Goal: Communication & Community: Share content

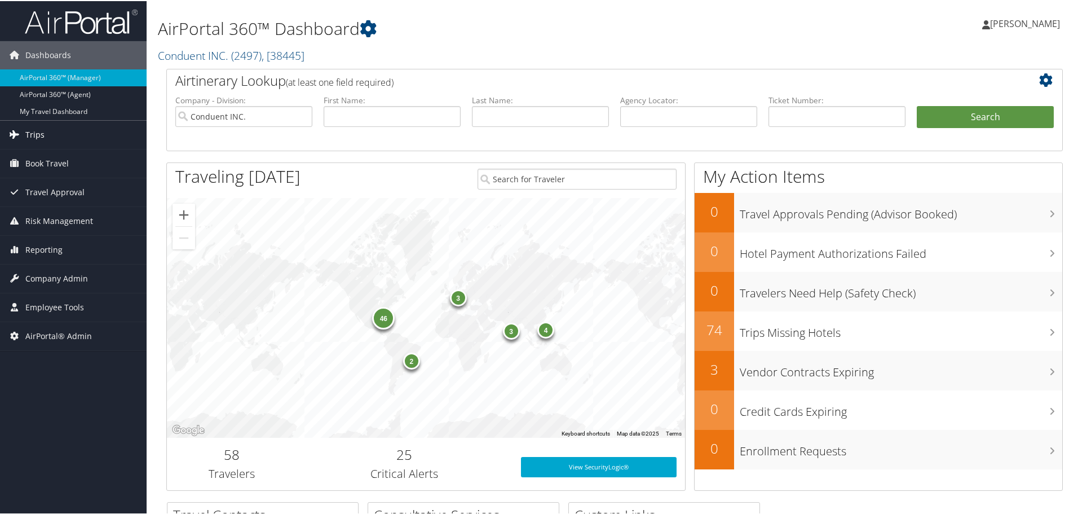
click at [28, 133] on span "Trips" at bounding box center [34, 134] width 19 height 28
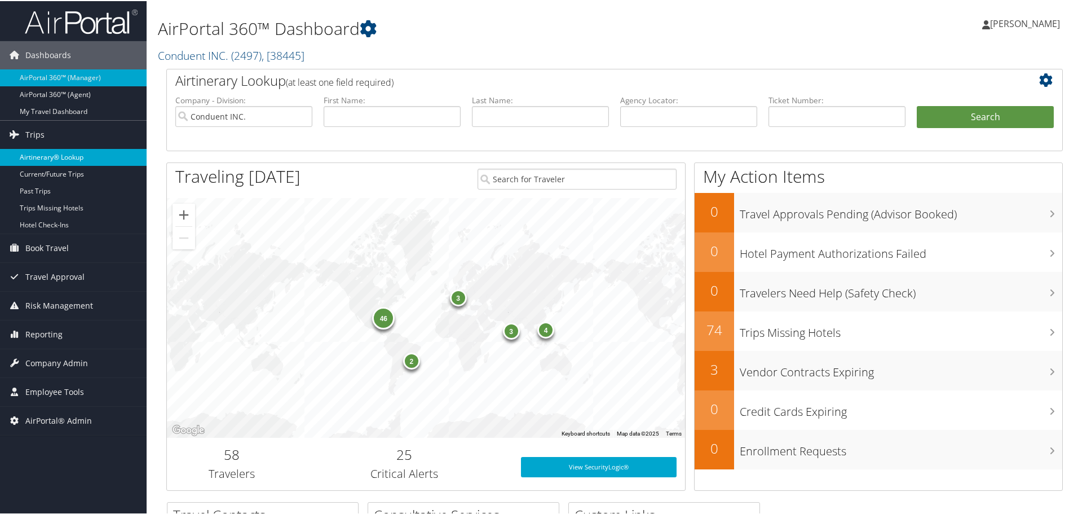
click at [47, 155] on link "Airtinerary® Lookup" at bounding box center [73, 156] width 147 height 17
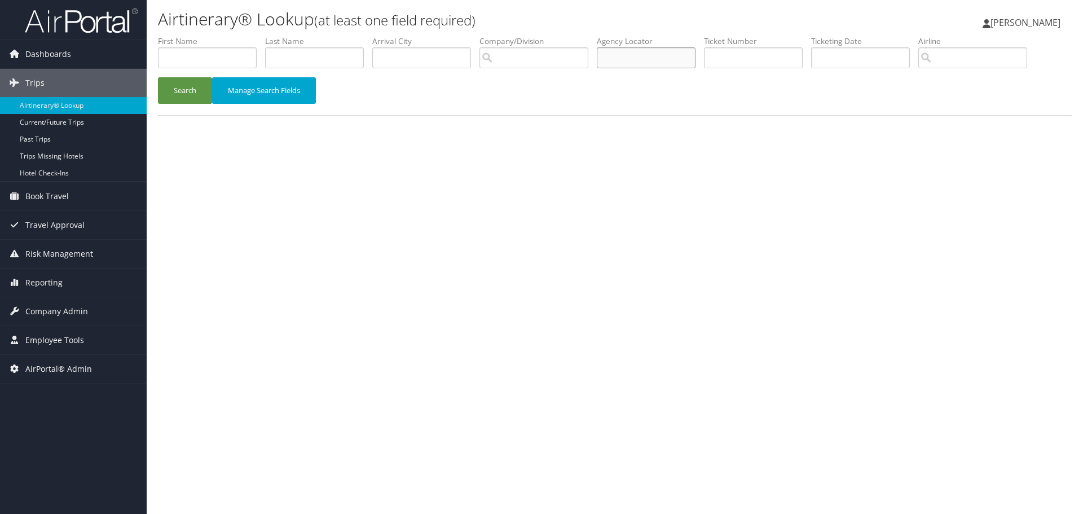
click at [639, 60] on input "text" at bounding box center [646, 57] width 99 height 21
type input "bdff5f"
click at [186, 86] on button "Search" at bounding box center [185, 90] width 54 height 27
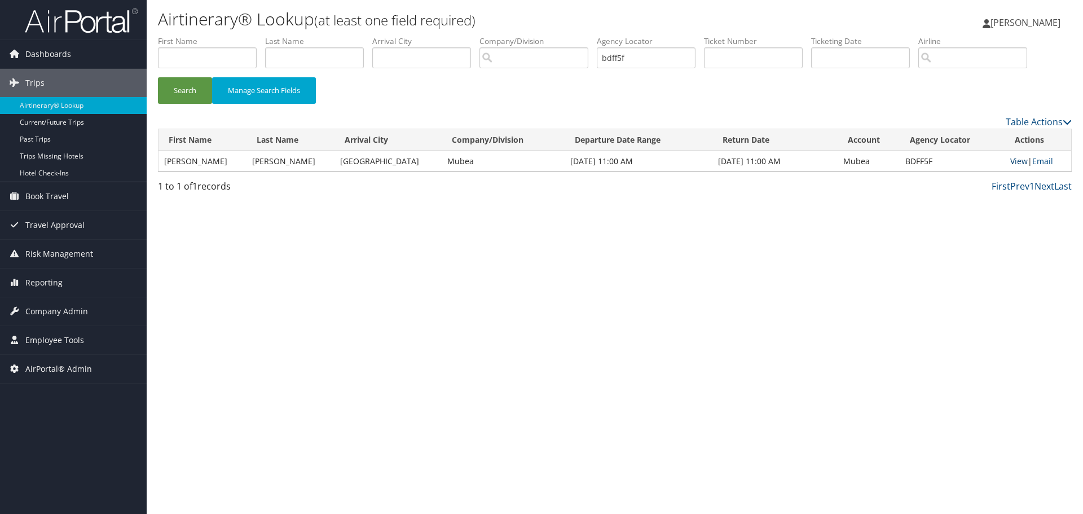
click at [1010, 160] on link "View" at bounding box center [1018, 161] width 17 height 11
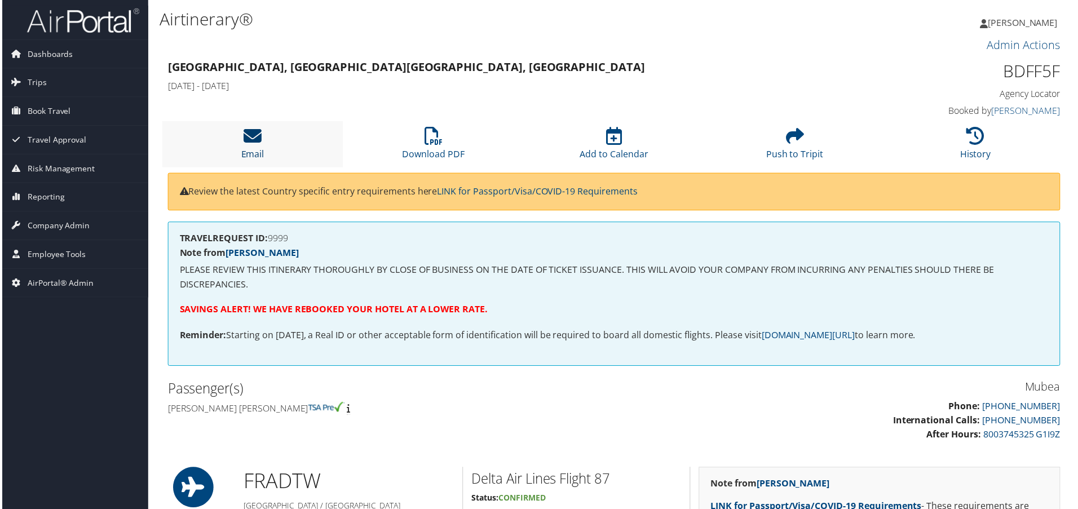
click at [262, 150] on link "Email" at bounding box center [251, 147] width 23 height 27
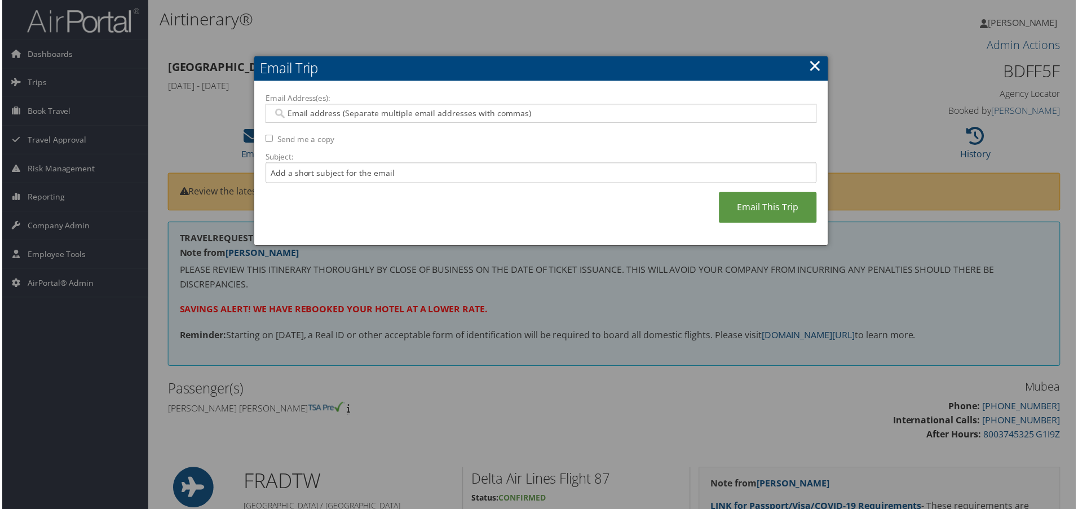
click at [305, 113] on input "Email Address(es):" at bounding box center [541, 113] width 539 height 11
paste input "JAIME.BAYNUM@MUBEA.COM"
type input "JAIME.BAYNUM@MUBEA.COM"
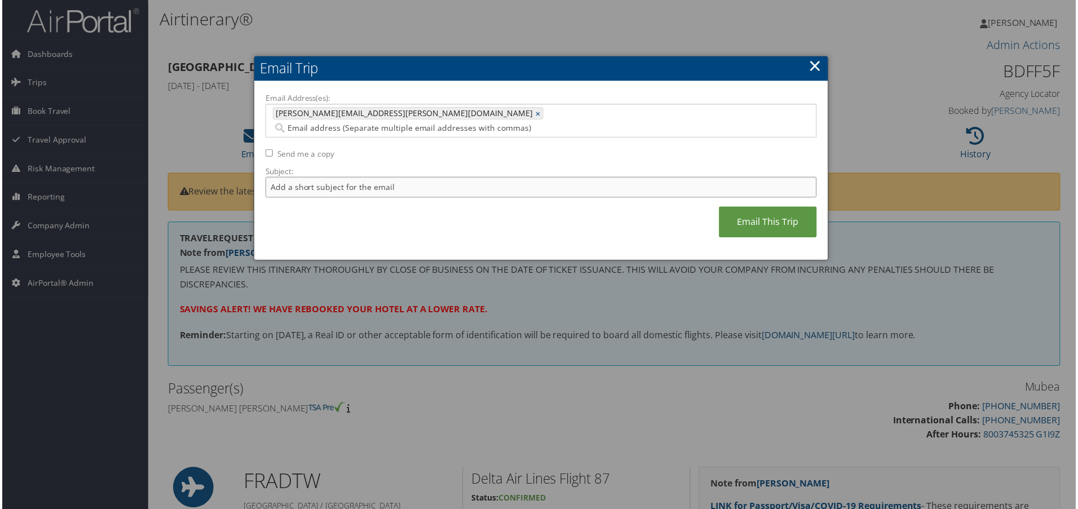
click at [293, 178] on input "Subject:" at bounding box center [541, 188] width 554 height 21
type input "James Sheehan 19OCT25"
click at [767, 208] on link "Email This Trip" at bounding box center [769, 223] width 98 height 31
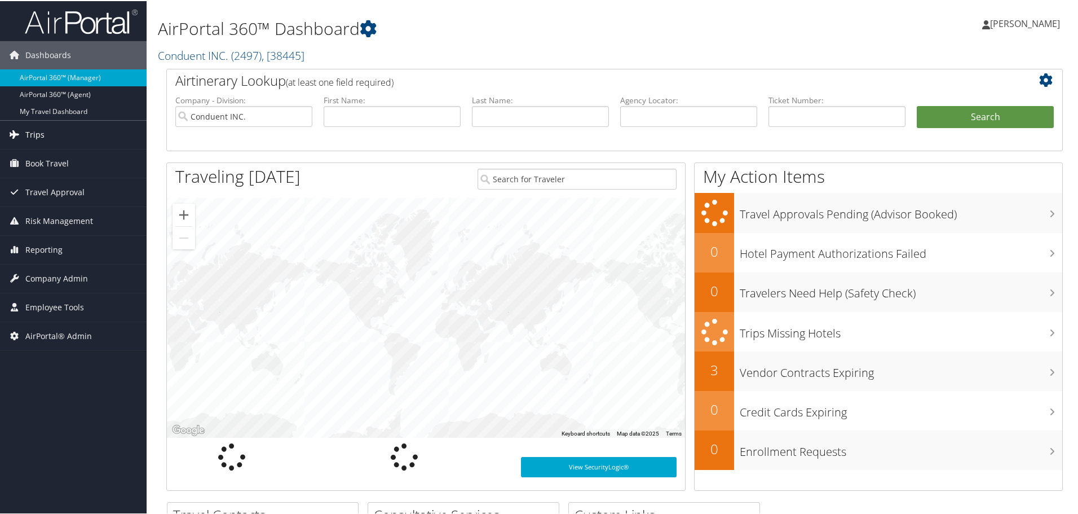
click at [34, 133] on span "Trips" at bounding box center [34, 134] width 19 height 28
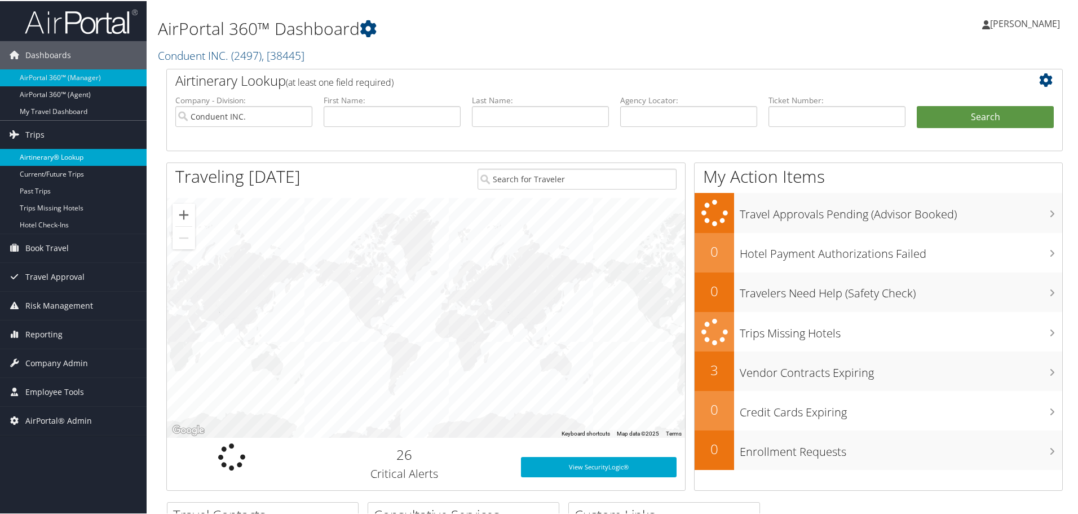
click at [43, 156] on link "Airtinerary® Lookup" at bounding box center [73, 156] width 147 height 17
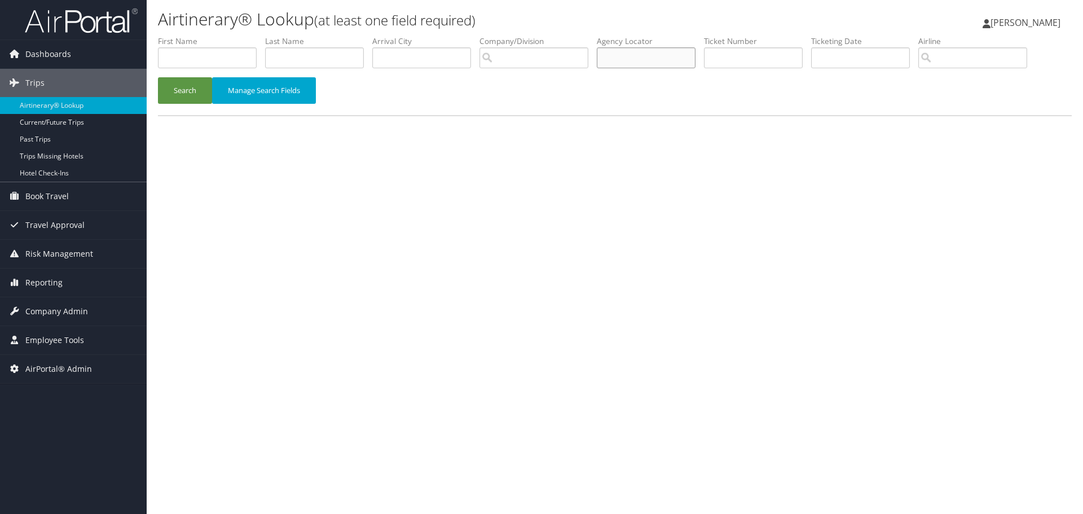
click at [663, 60] on input "text" at bounding box center [646, 57] width 99 height 21
paste input "BDFF5F"
type input "BDFF5F"
click at [528, 158] on div "Airtinerary® Lookup (at least one field required) Madison Cabrera Madison Cabre…" at bounding box center [615, 257] width 936 height 514
click at [178, 87] on button "Search" at bounding box center [185, 90] width 54 height 27
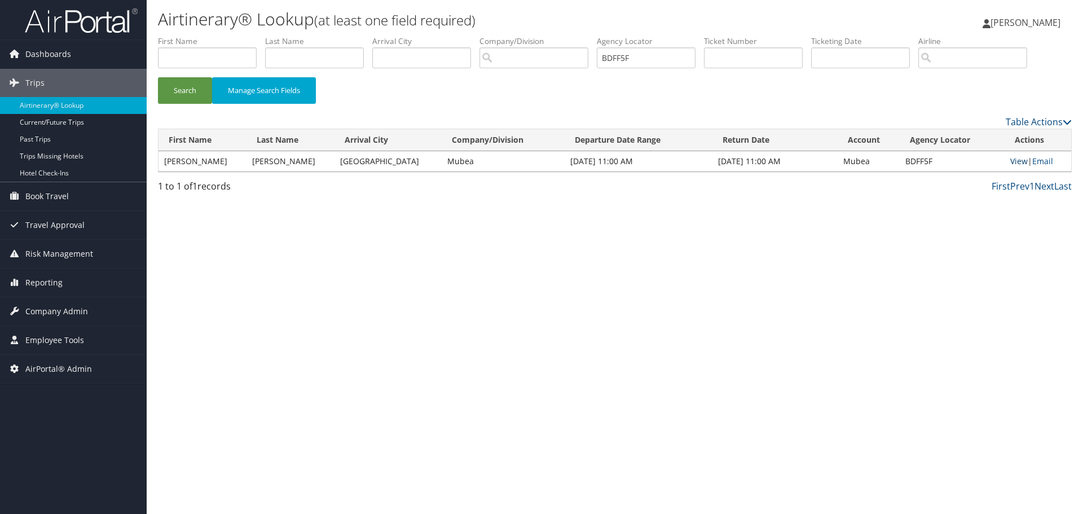
click at [1017, 161] on link "View" at bounding box center [1018, 161] width 17 height 11
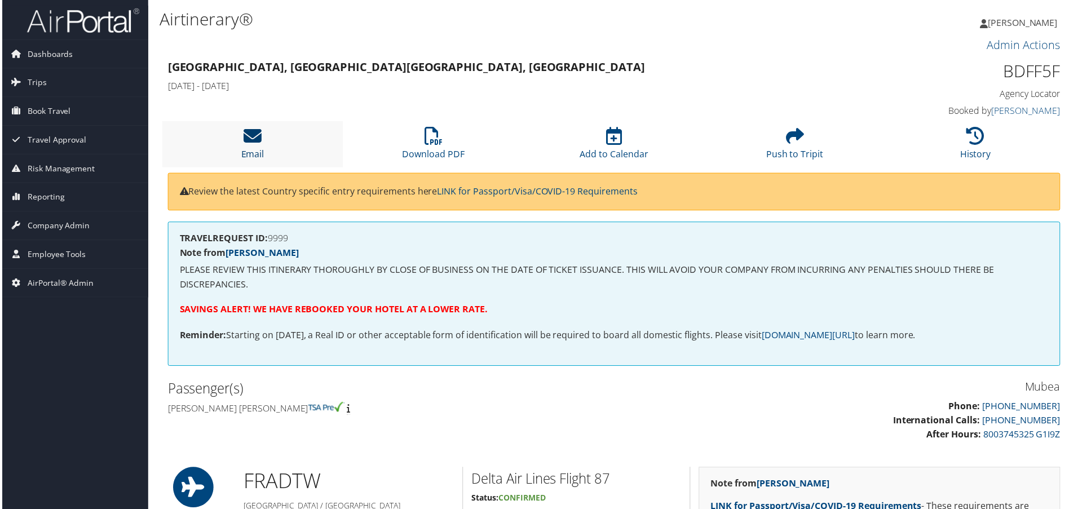
click at [245, 145] on icon at bounding box center [251, 136] width 18 height 18
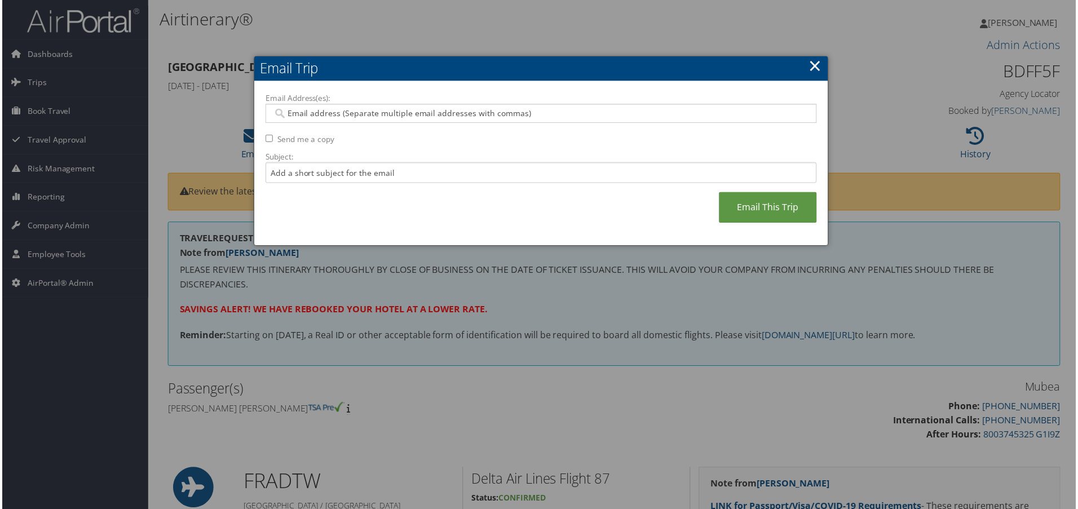
click at [296, 116] on input "Email Address(es):" at bounding box center [541, 113] width 539 height 11
type input "e"
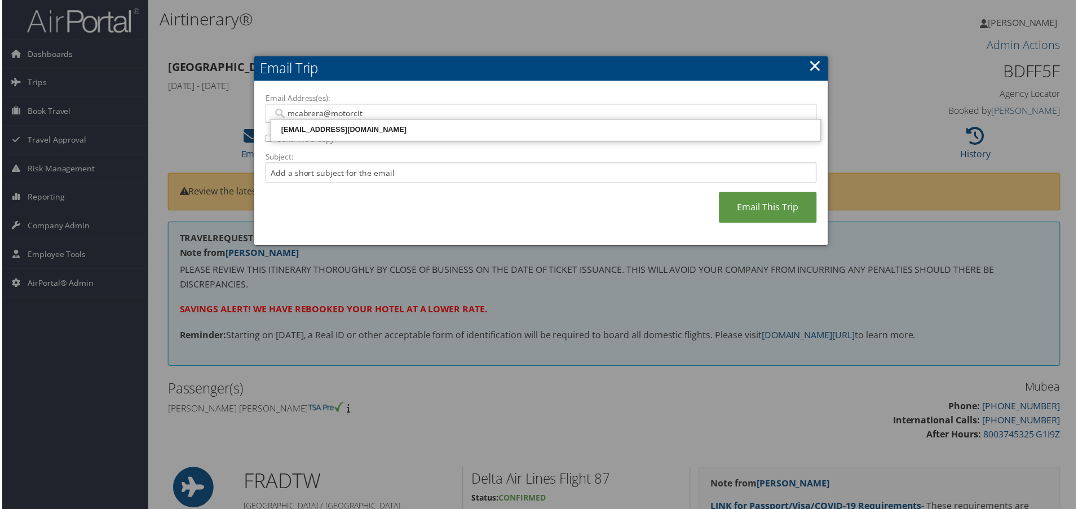
type input "mcabrera@motorcity"
click at [355, 123] on div "MCABRERA@MOTORCITYTRAVEL.COM" at bounding box center [546, 130] width 549 height 17
type input "MCABRERA@MOTORCITYTRAVEL.COM"
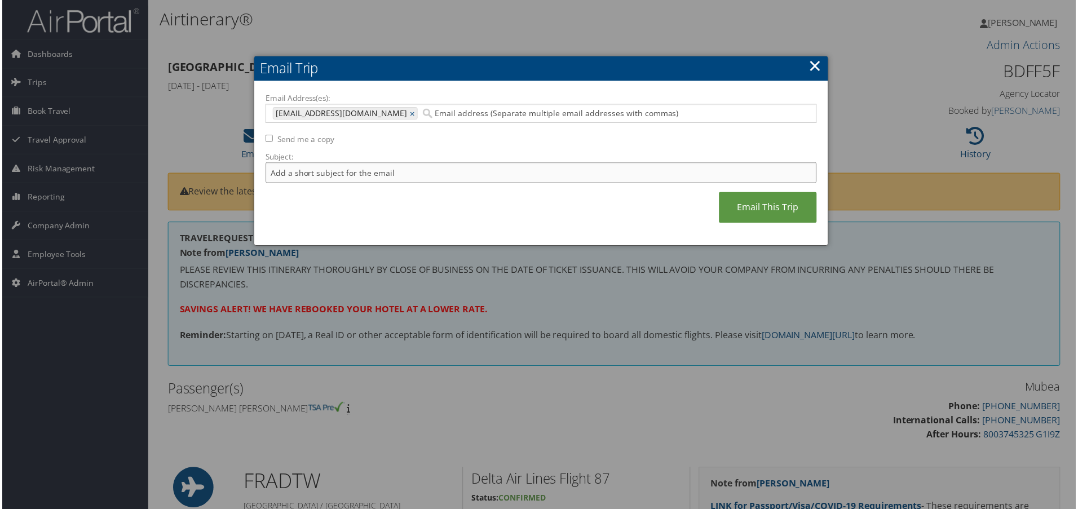
click at [288, 171] on input "Subject:" at bounding box center [541, 173] width 554 height 21
type input "James Sheehan 19OCT25"
click at [765, 203] on link "Email This Trip" at bounding box center [769, 208] width 98 height 31
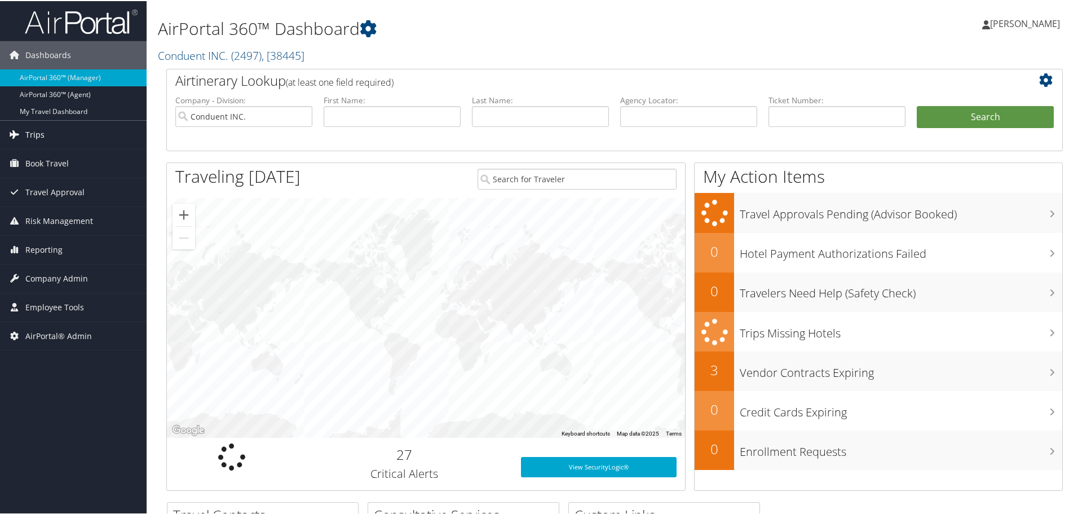
click at [30, 130] on span "Trips" at bounding box center [34, 134] width 19 height 28
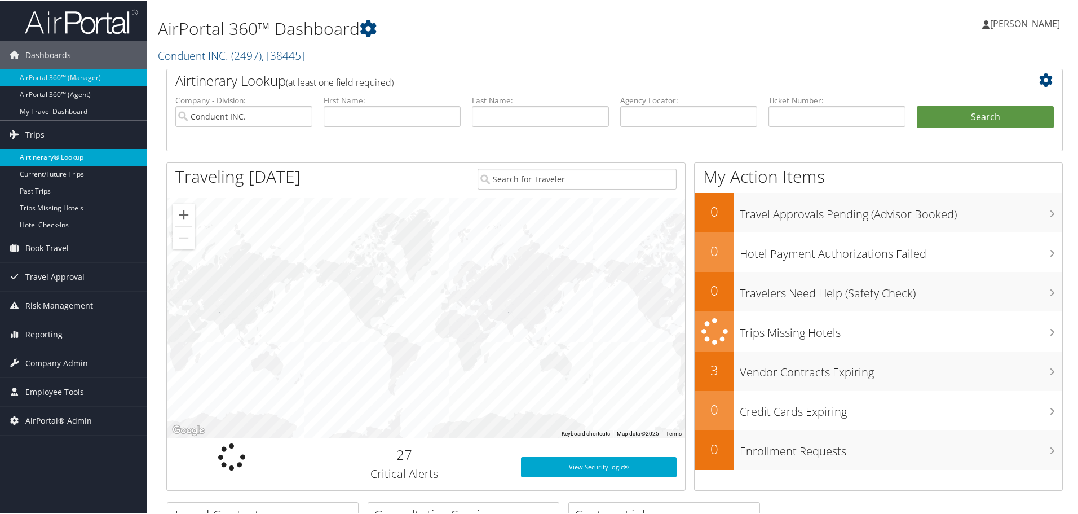
click at [37, 153] on link "Airtinerary® Lookup" at bounding box center [73, 156] width 147 height 17
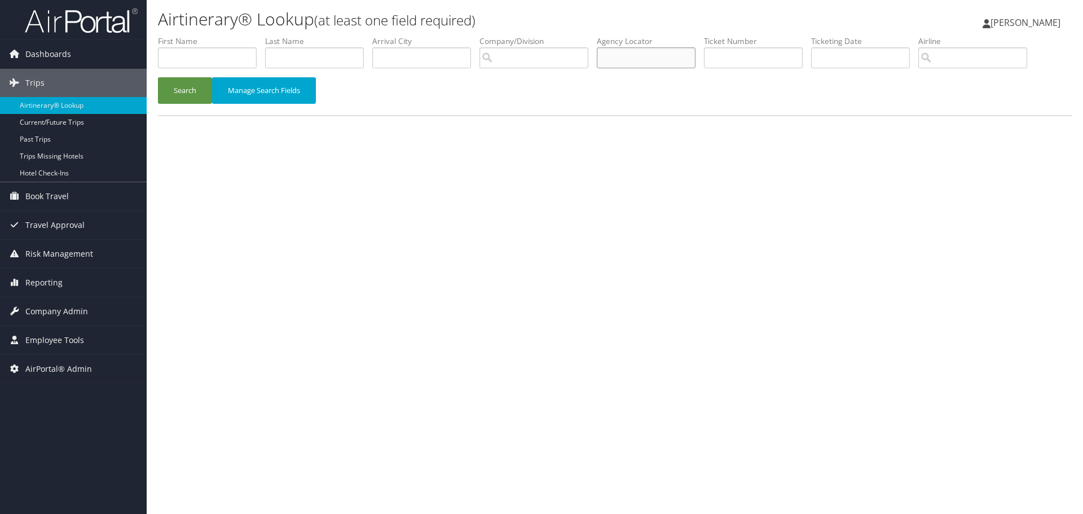
click at [618, 59] on input "text" at bounding box center [646, 57] width 99 height 21
type input "d3vfvf"
click at [192, 79] on button "Search" at bounding box center [185, 90] width 54 height 27
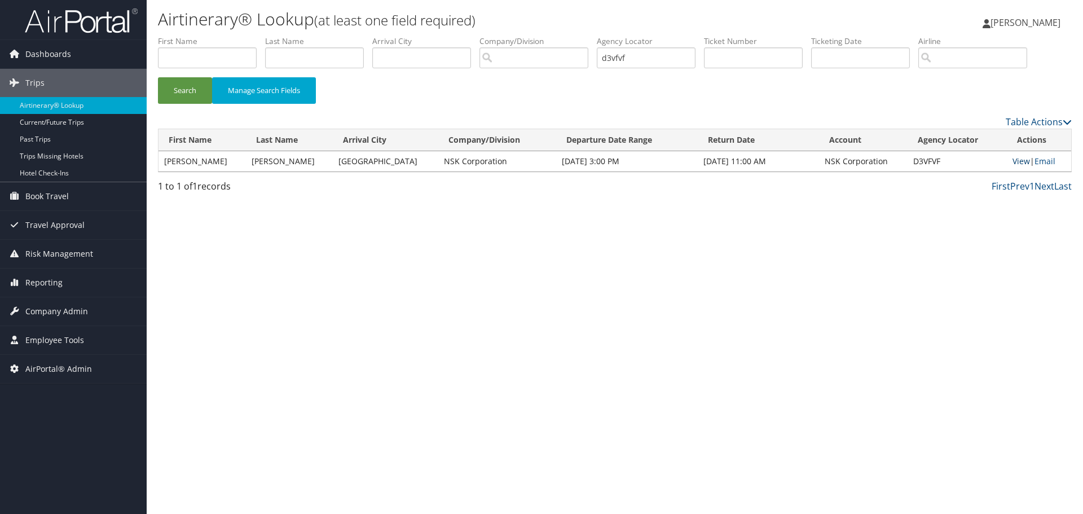
click at [1014, 162] on link "View" at bounding box center [1020, 161] width 17 height 11
click at [68, 24] on img at bounding box center [81, 20] width 113 height 27
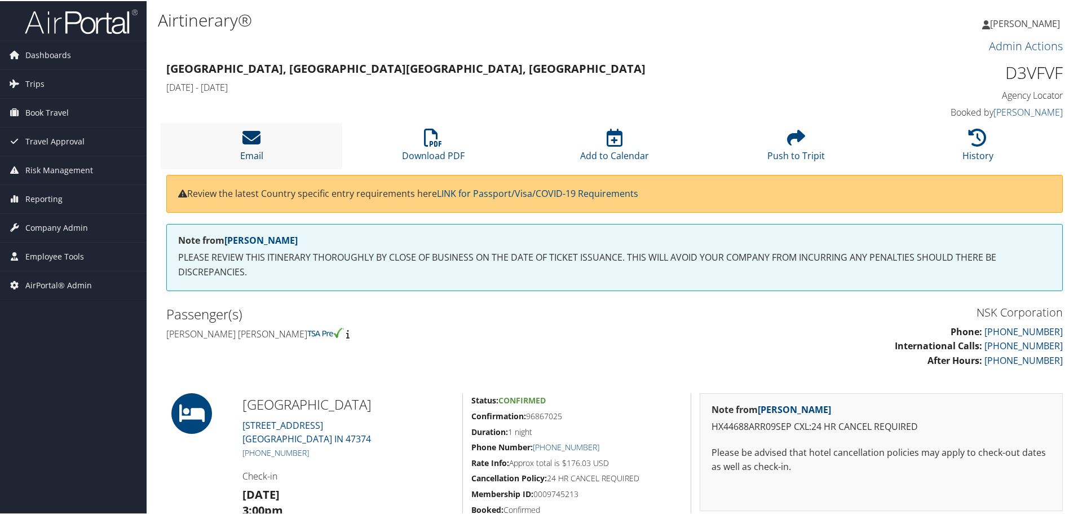
click at [250, 142] on icon at bounding box center [251, 136] width 18 height 18
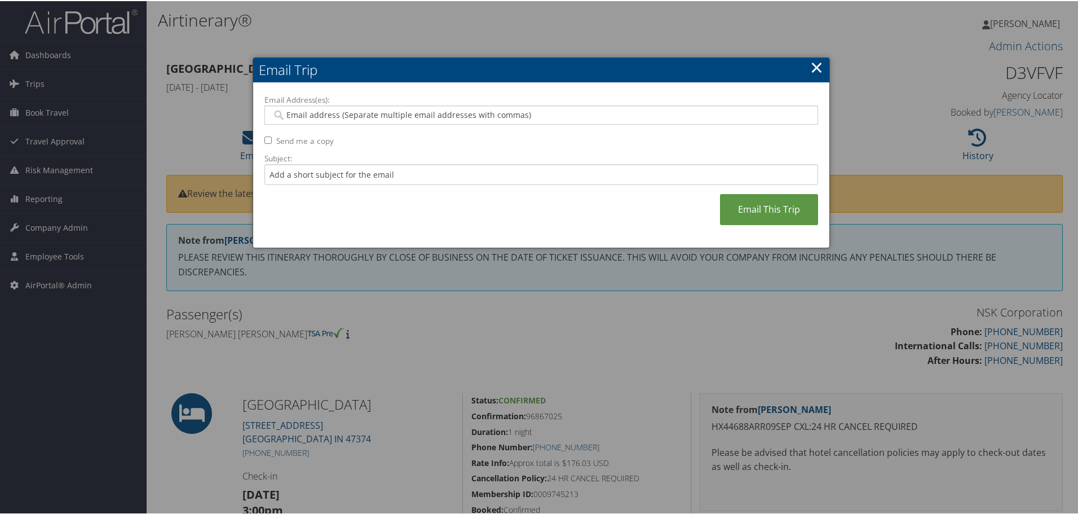
click at [302, 116] on input "Email Address(es):" at bounding box center [541, 113] width 539 height 11
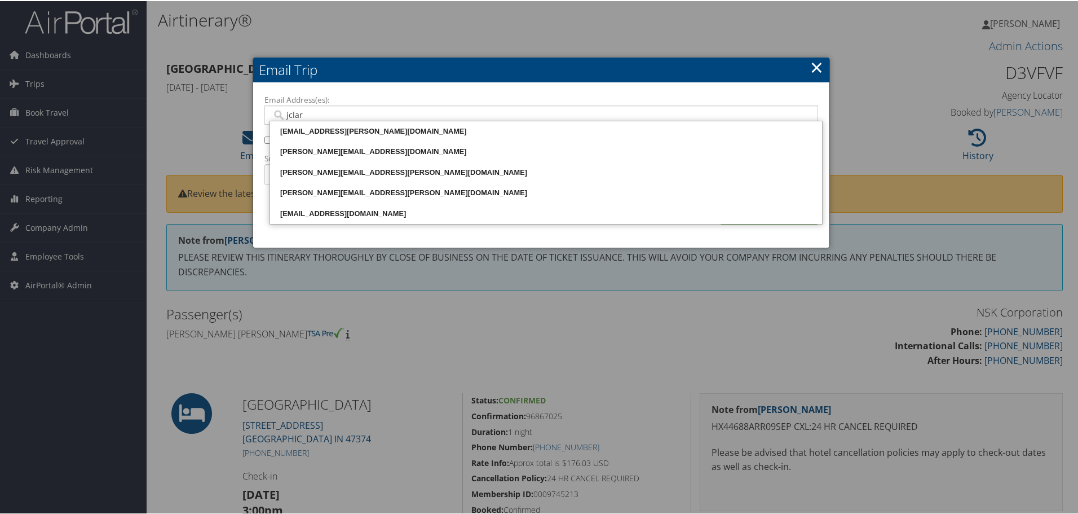
type input "jclark"
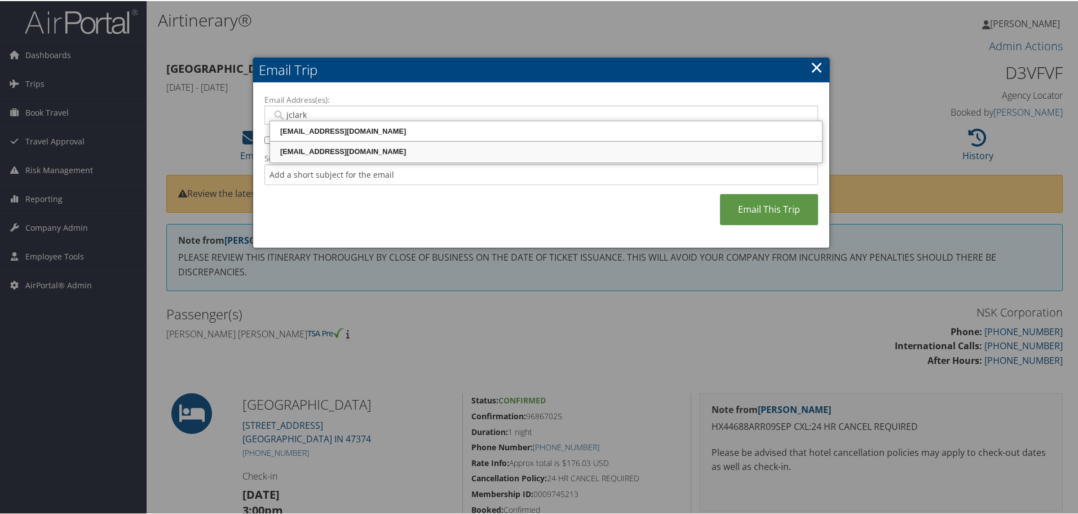
click at [310, 153] on div "[EMAIL_ADDRESS][DOMAIN_NAME]" at bounding box center [546, 150] width 549 height 11
type input "[EMAIL_ADDRESS][DOMAIN_NAME]"
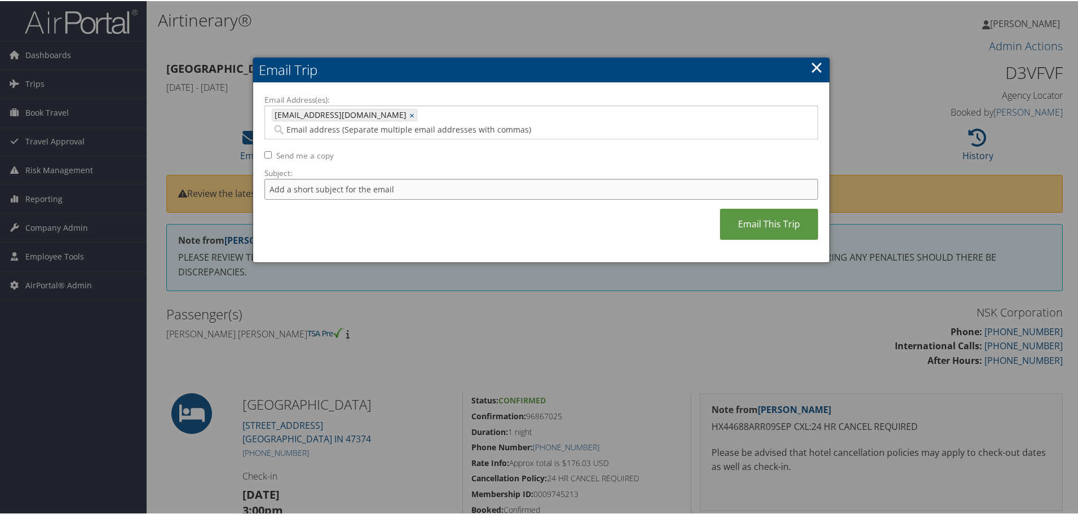
click at [299, 178] on input "Subject:" at bounding box center [541, 188] width 554 height 21
type input "John Dempsey"
click at [744, 208] on link "Email This Trip" at bounding box center [769, 223] width 98 height 31
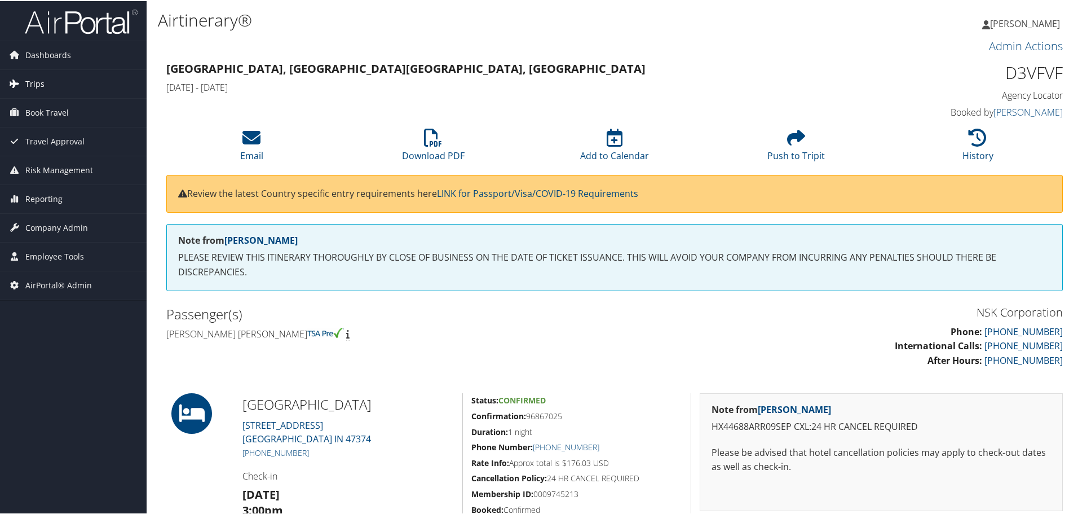
click at [26, 82] on span "Trips" at bounding box center [34, 83] width 19 height 28
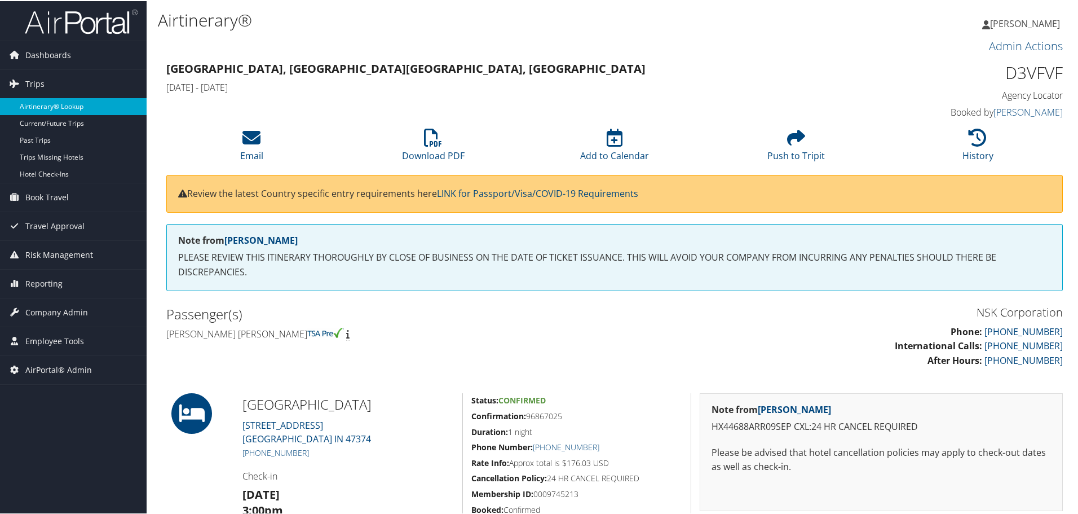
click at [58, 104] on link "Airtinerary® Lookup" at bounding box center [73, 105] width 147 height 17
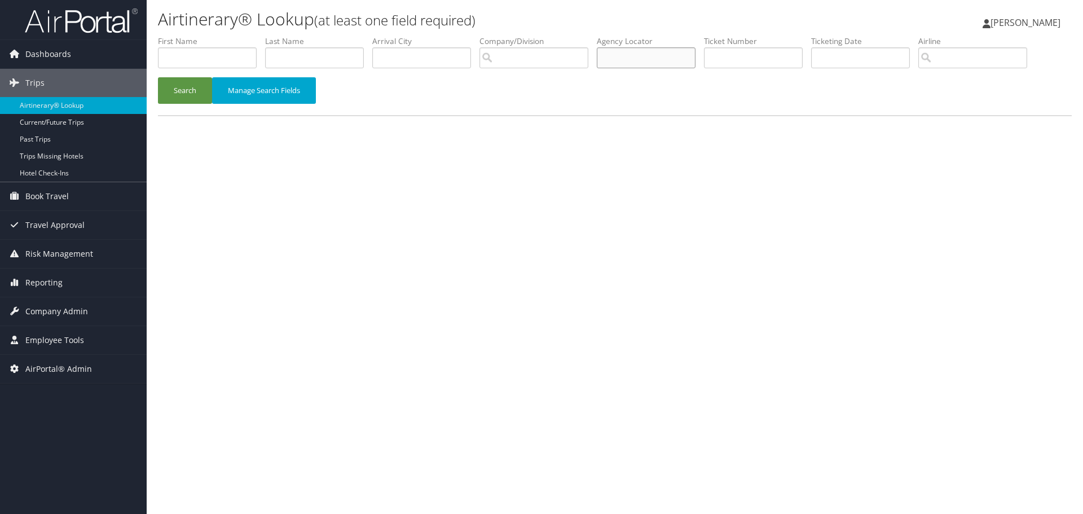
click at [617, 60] on input "text" at bounding box center [646, 57] width 99 height 21
click at [187, 86] on button "Search" at bounding box center [185, 90] width 54 height 27
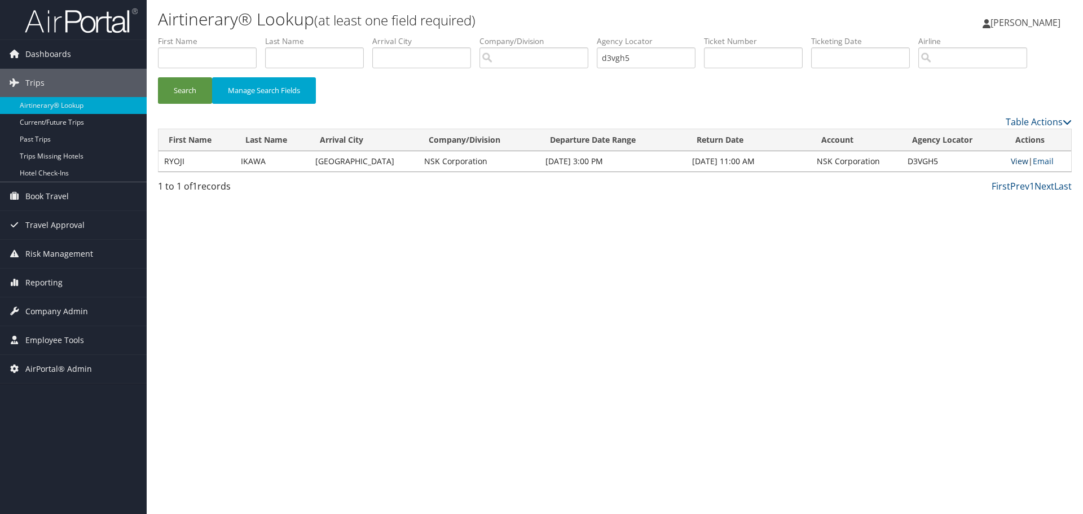
click at [1011, 160] on link "View" at bounding box center [1019, 161] width 17 height 11
click at [608, 60] on input "d3vgh5" at bounding box center [646, 57] width 99 height 21
type input "5"
type input "d3vb66"
click at [180, 87] on button "Search" at bounding box center [185, 90] width 54 height 27
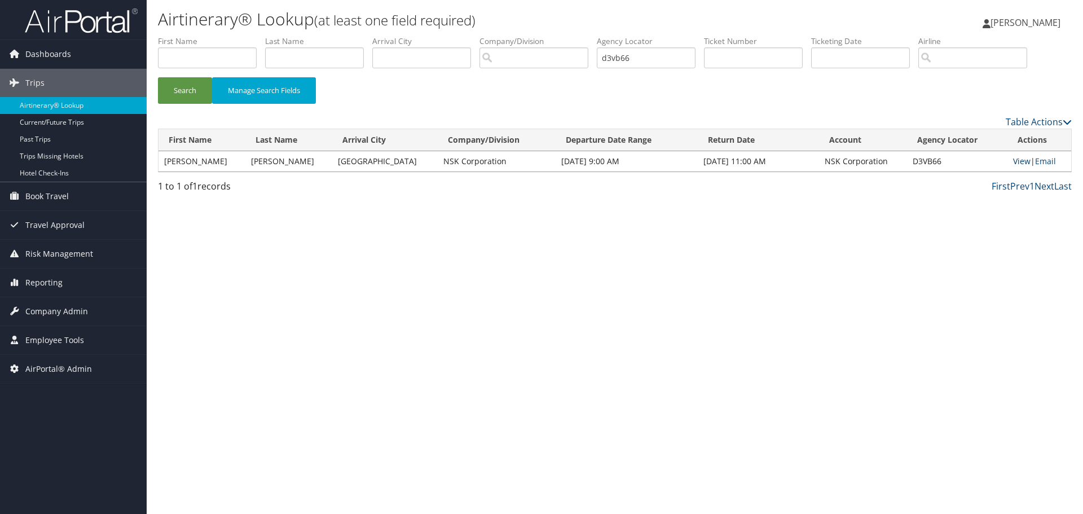
click at [1018, 160] on link "View" at bounding box center [1021, 161] width 17 height 11
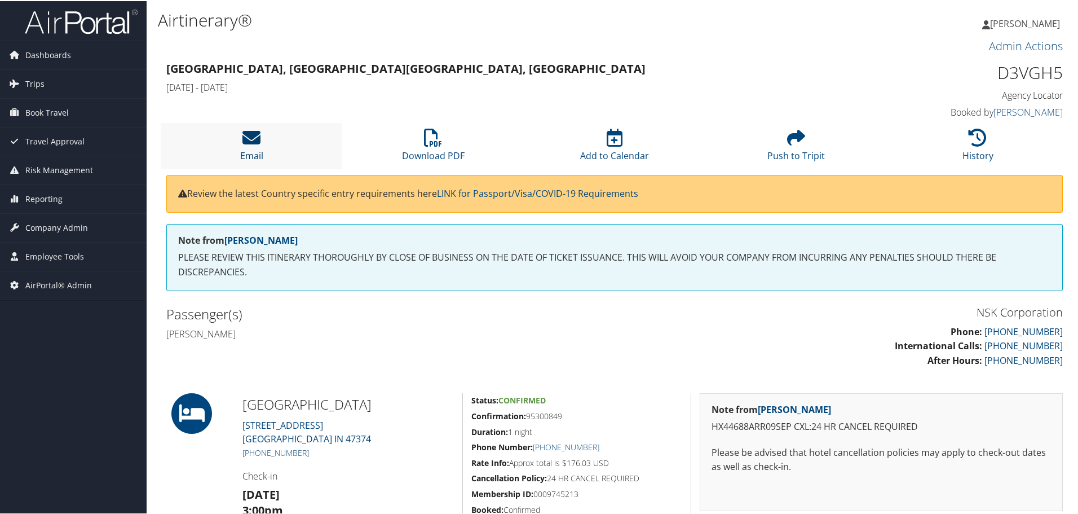
click at [251, 148] on link "Email" at bounding box center [251, 147] width 23 height 27
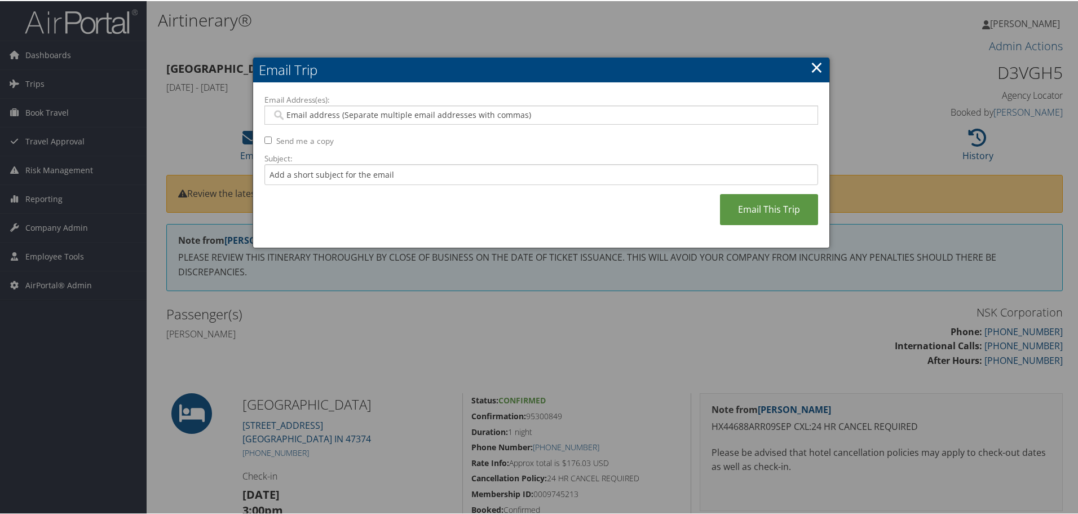
click at [330, 117] on input "Email Address(es):" at bounding box center [541, 113] width 539 height 11
type input "jcl"
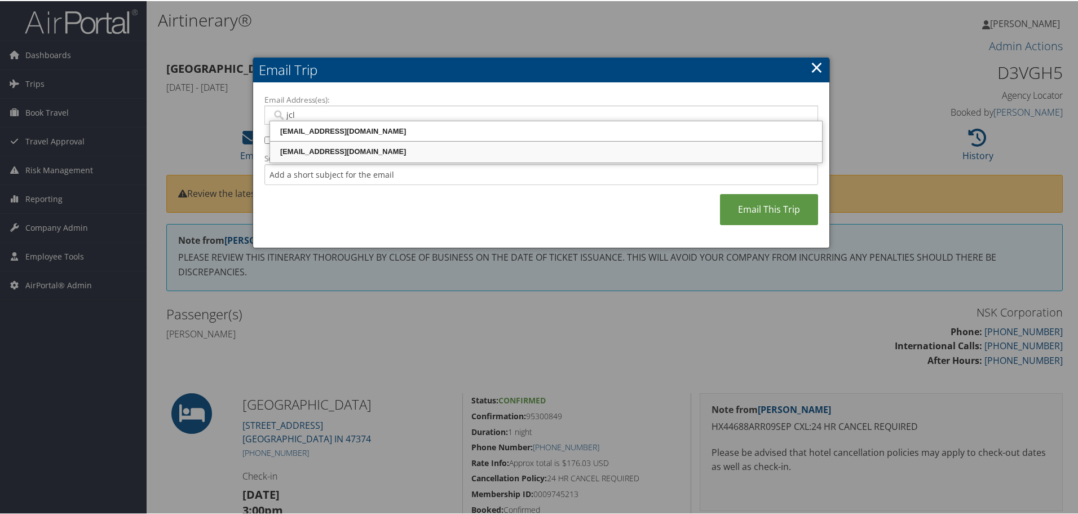
click at [326, 149] on div "[EMAIL_ADDRESS][DOMAIN_NAME]" at bounding box center [546, 150] width 549 height 11
type input "[EMAIL_ADDRESS][DOMAIN_NAME]"
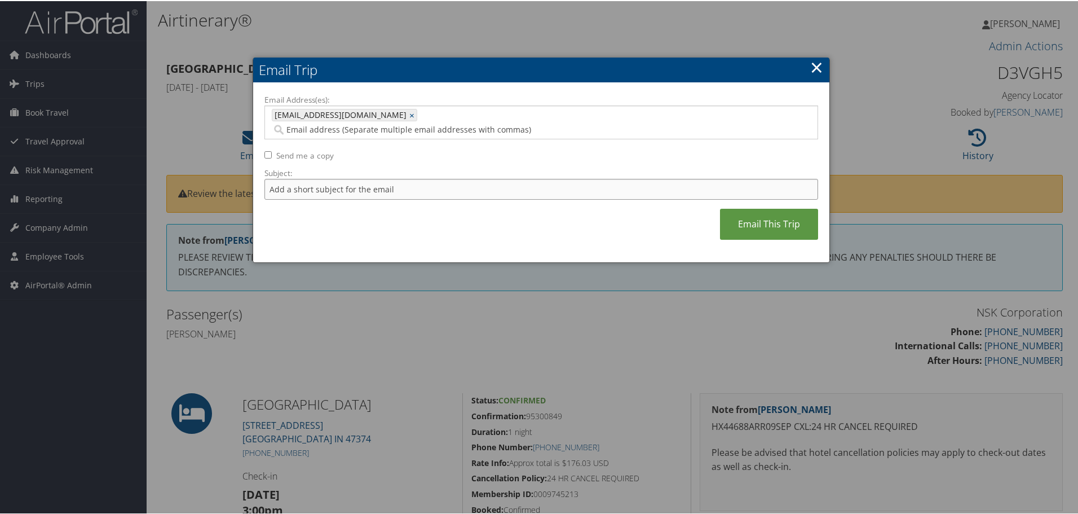
click at [306, 178] on input "Subject:" at bounding box center [541, 188] width 554 height 21
type input "Ikawa Ryoji"
click at [757, 208] on link "Email This Trip" at bounding box center [769, 223] width 98 height 31
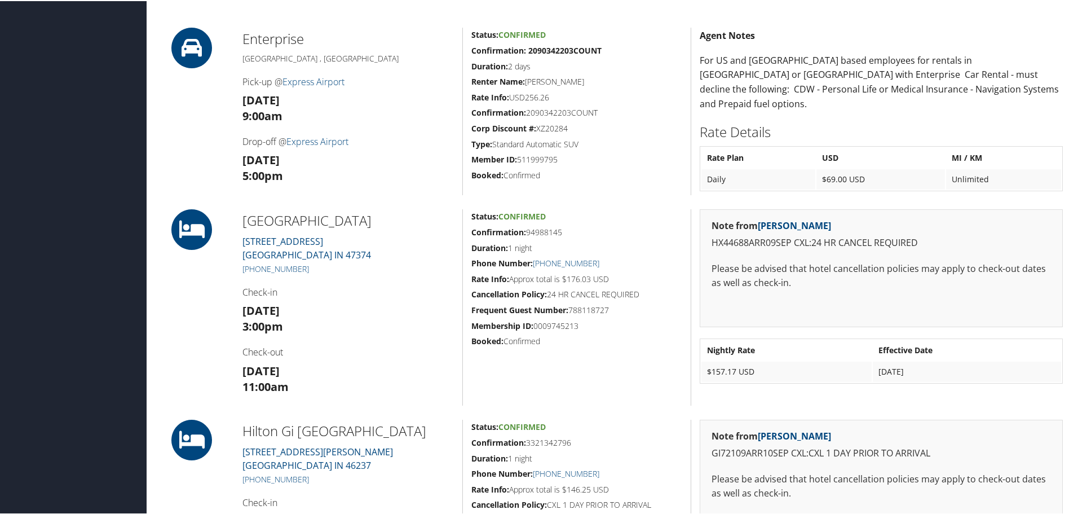
scroll to position [338, 0]
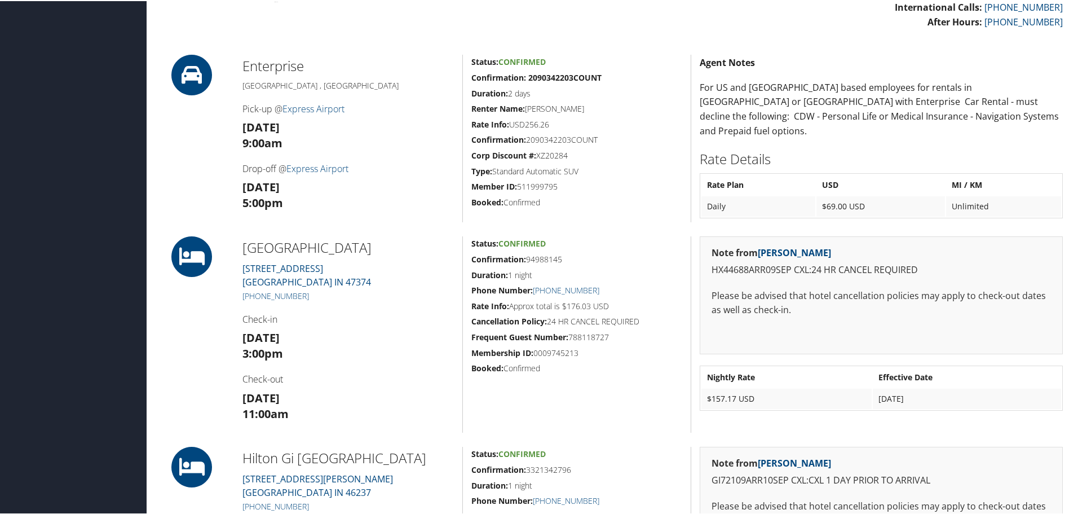
click at [439, 180] on h3 "[DATE] 5:00pm" at bounding box center [347, 194] width 211 height 32
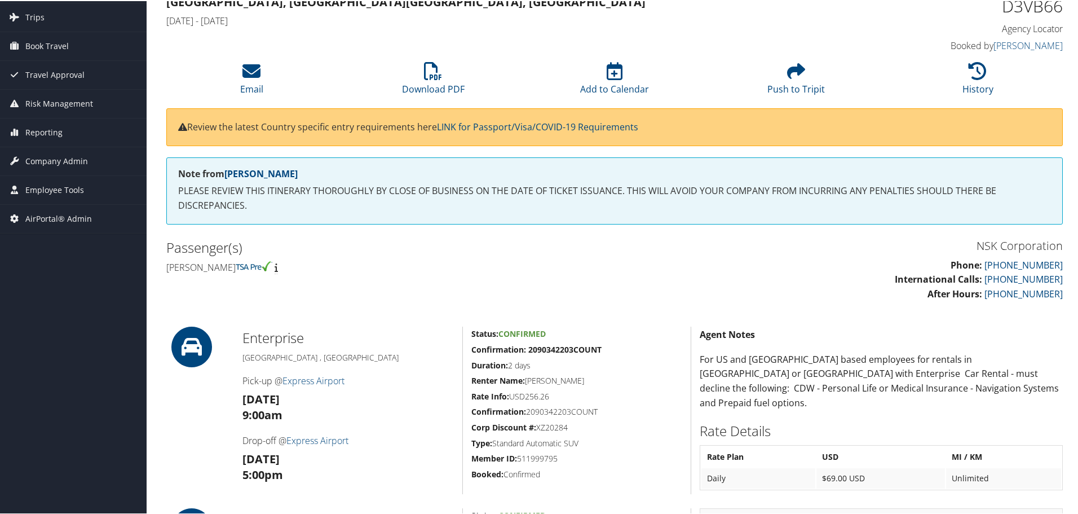
scroll to position [0, 0]
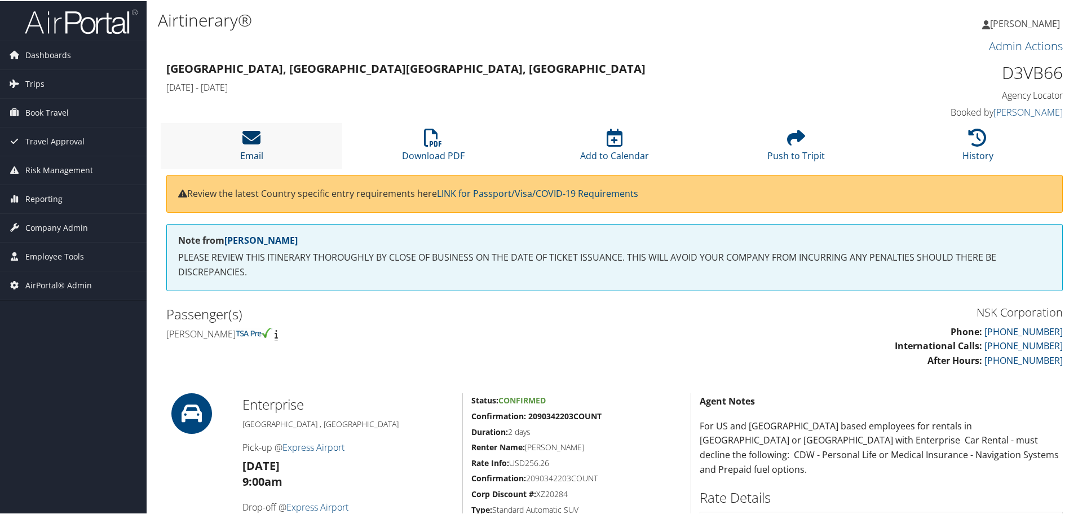
click at [258, 144] on icon at bounding box center [251, 136] width 18 height 18
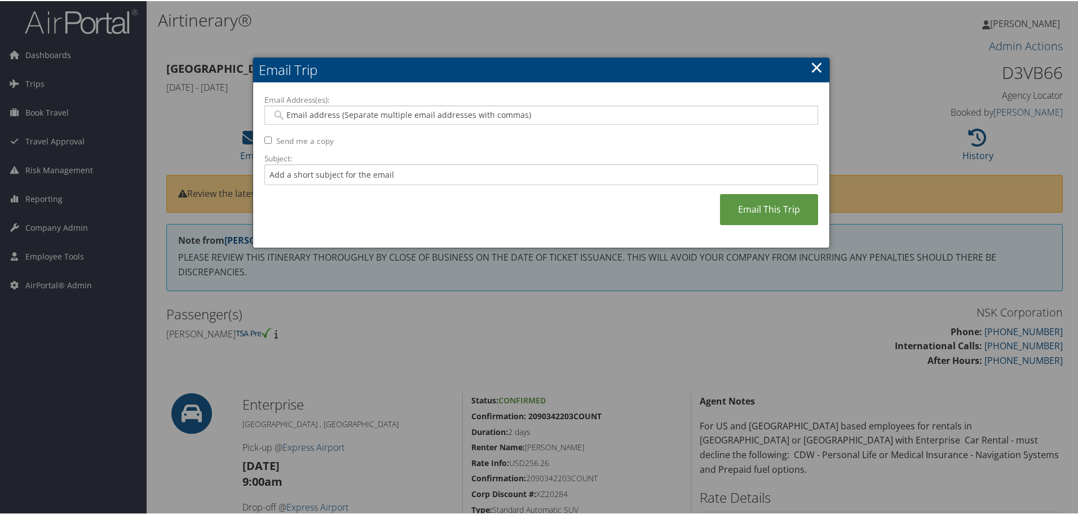
click at [317, 116] on input "Email Address(es):" at bounding box center [541, 113] width 539 height 11
type input "jclark"
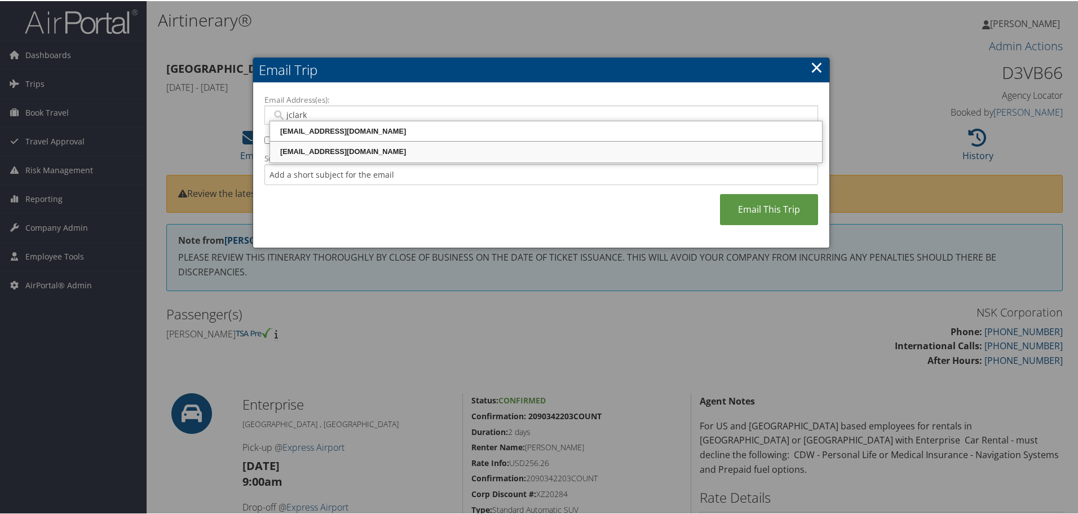
click at [317, 149] on div "jclark@motorcitytravel.com" at bounding box center [546, 150] width 549 height 11
type input "jclark@motorcitytravel.com"
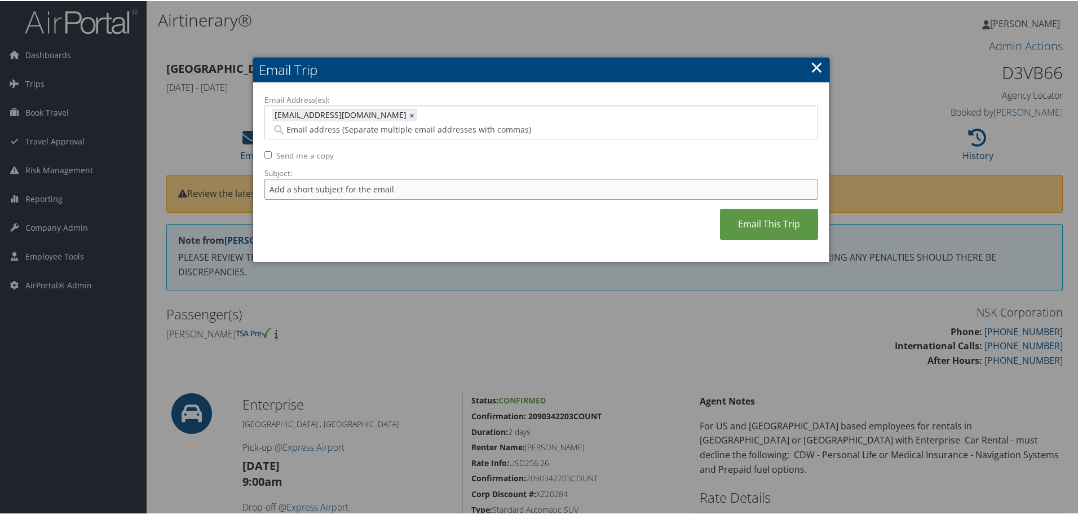
click at [301, 178] on input "Subject:" at bounding box center [541, 188] width 554 height 21
type input "Darin Miller"
click at [749, 208] on link "Email This Trip" at bounding box center [769, 223] width 98 height 31
